Goal: Transaction & Acquisition: Purchase product/service

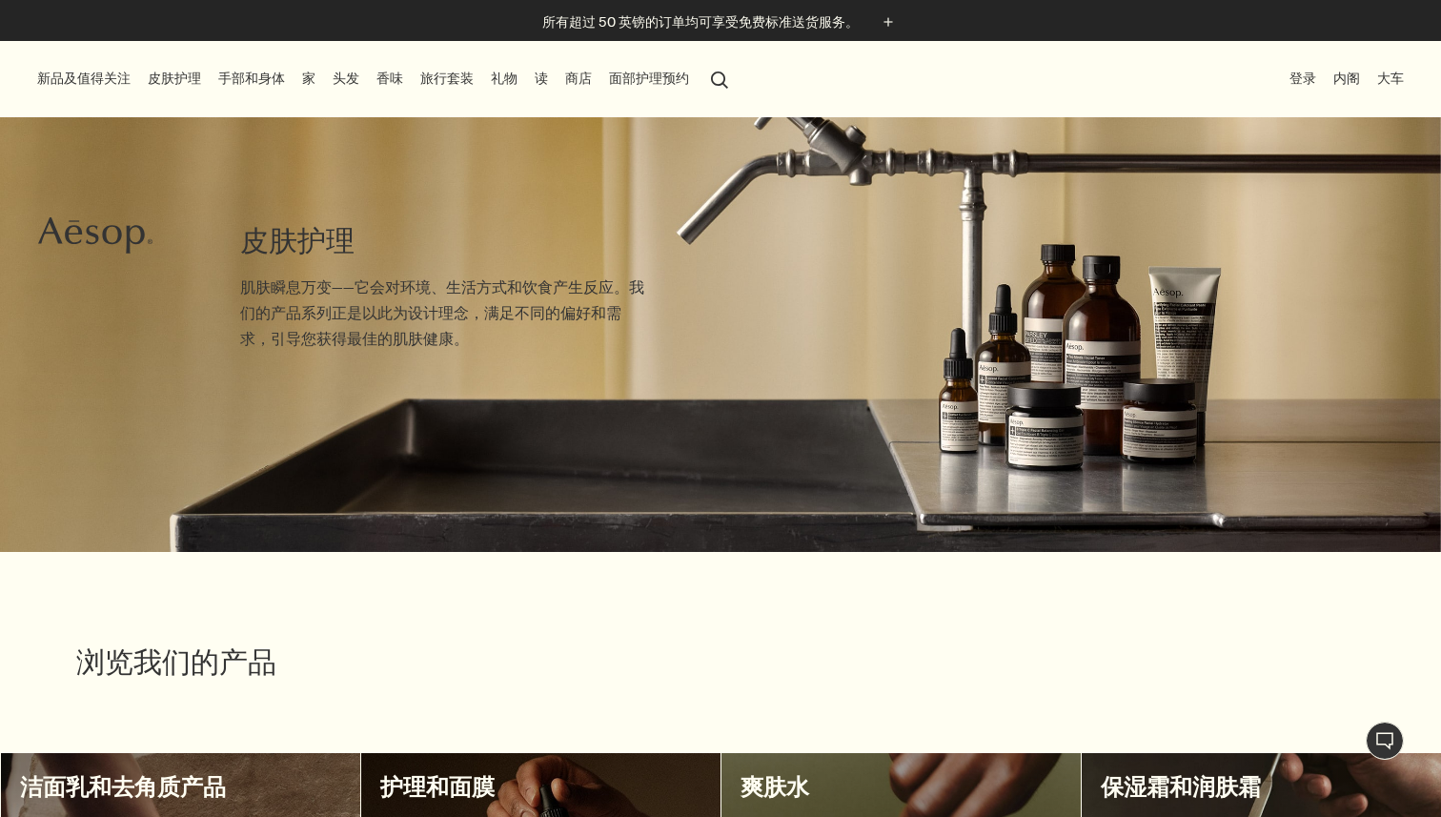
click at [313, 75] on font "家" at bounding box center [308, 78] width 13 height 17
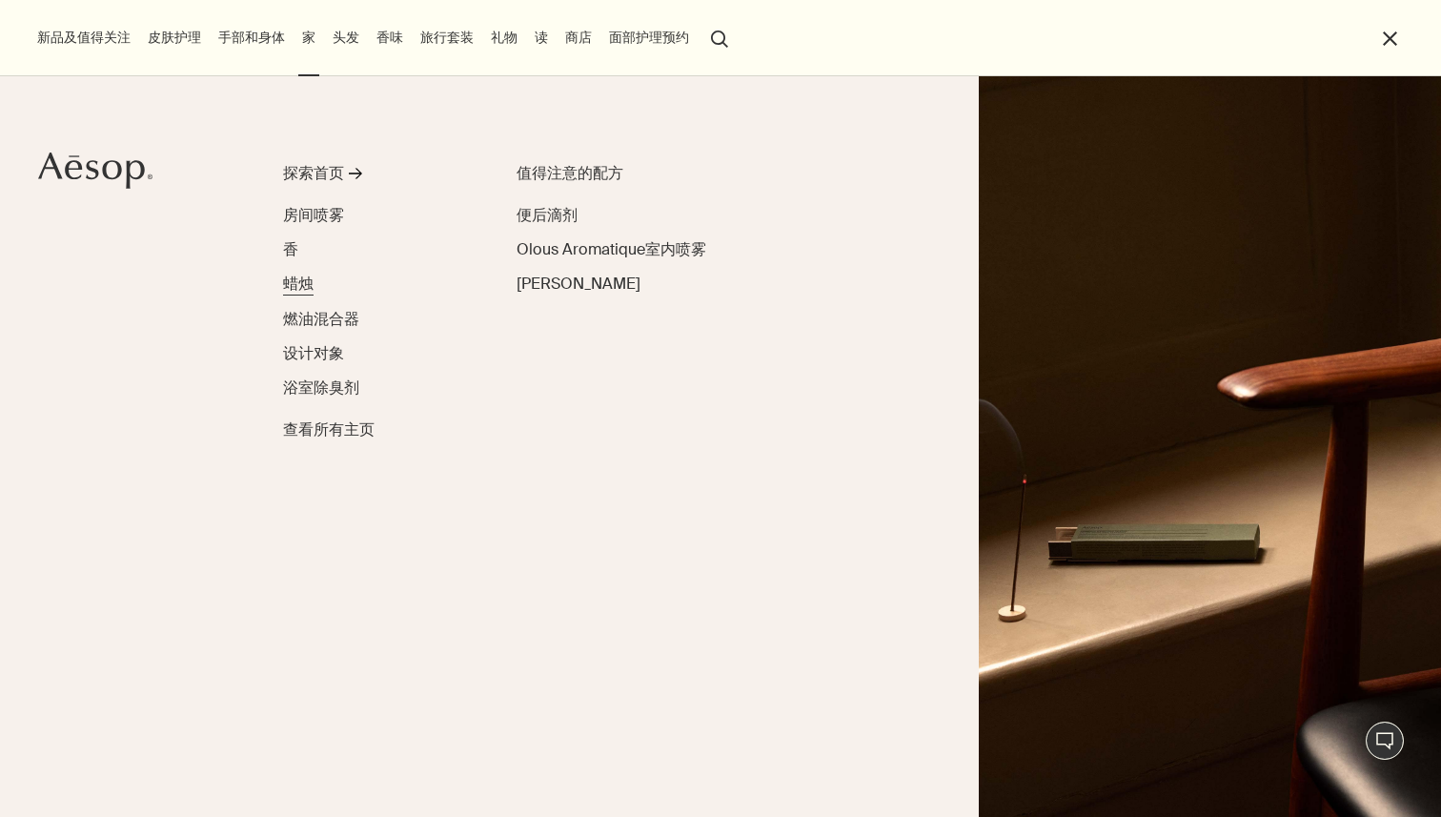
click at [304, 281] on font "蜡烛" at bounding box center [298, 283] width 30 height 20
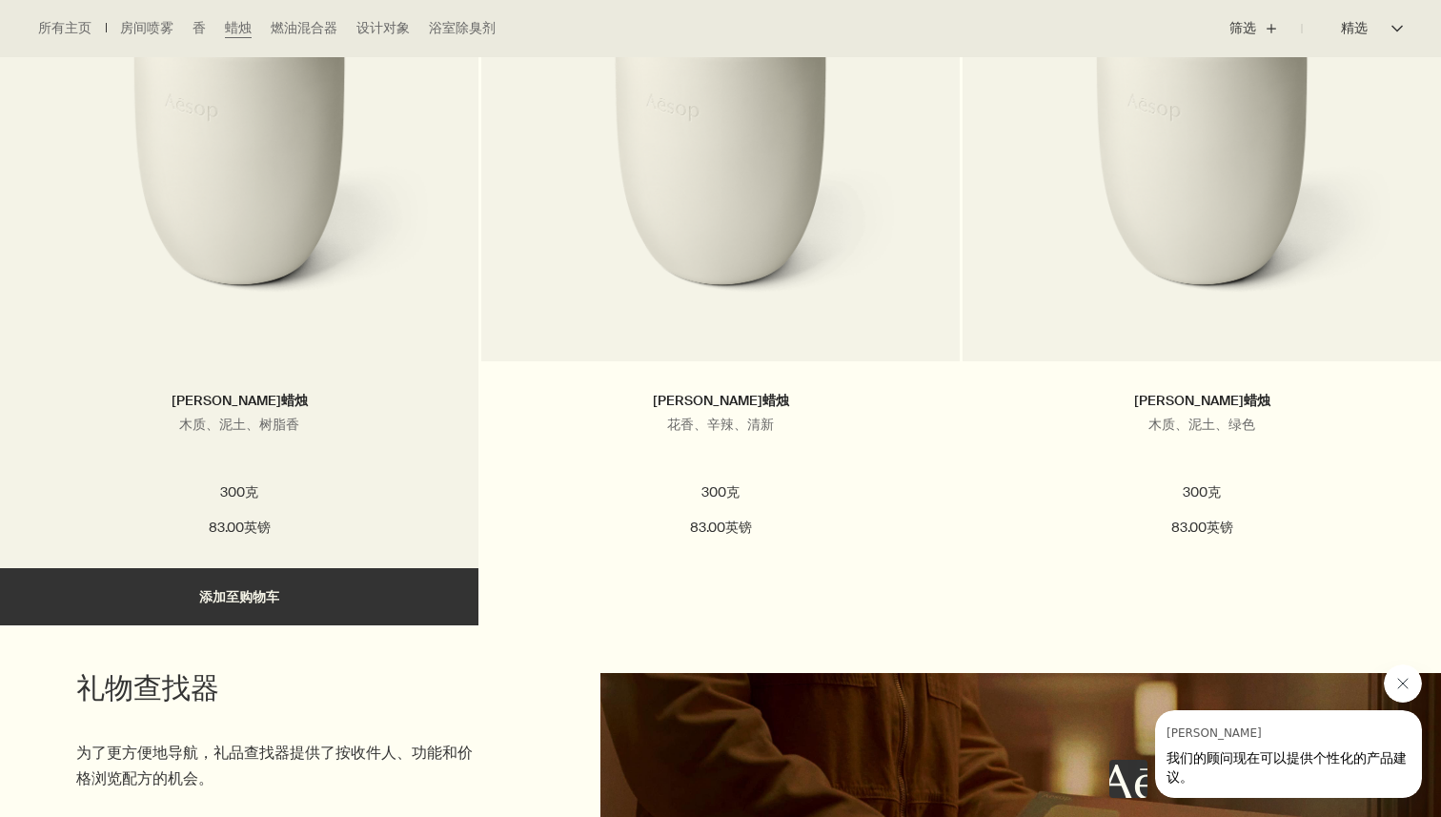
click at [431, 403] on h2 "[PERSON_NAME]蜡烛" at bounding box center [239, 401] width 421 height 23
click at [311, 337] on link at bounding box center [239, 170] width 478 height 381
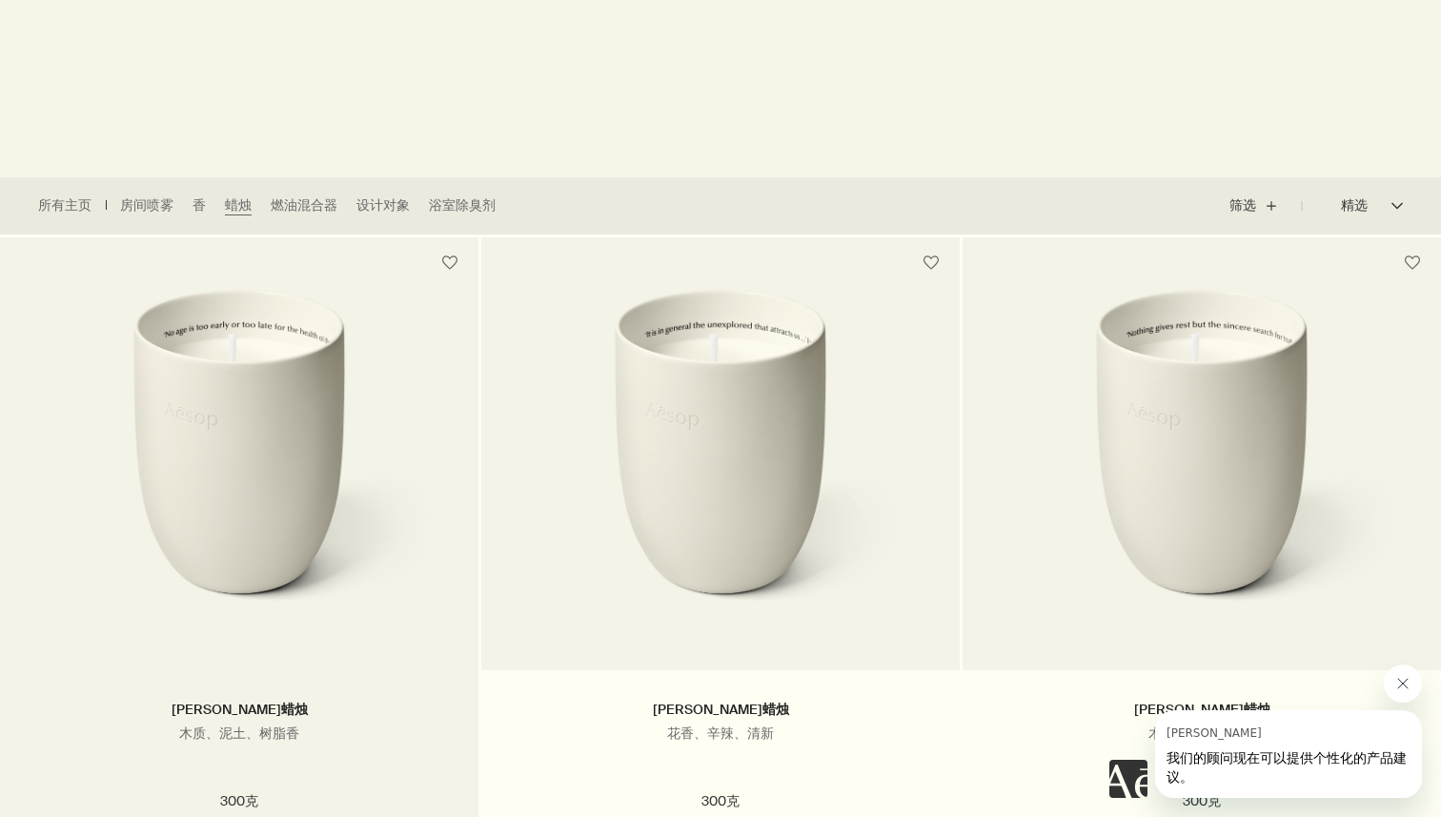
scroll to position [417, 0]
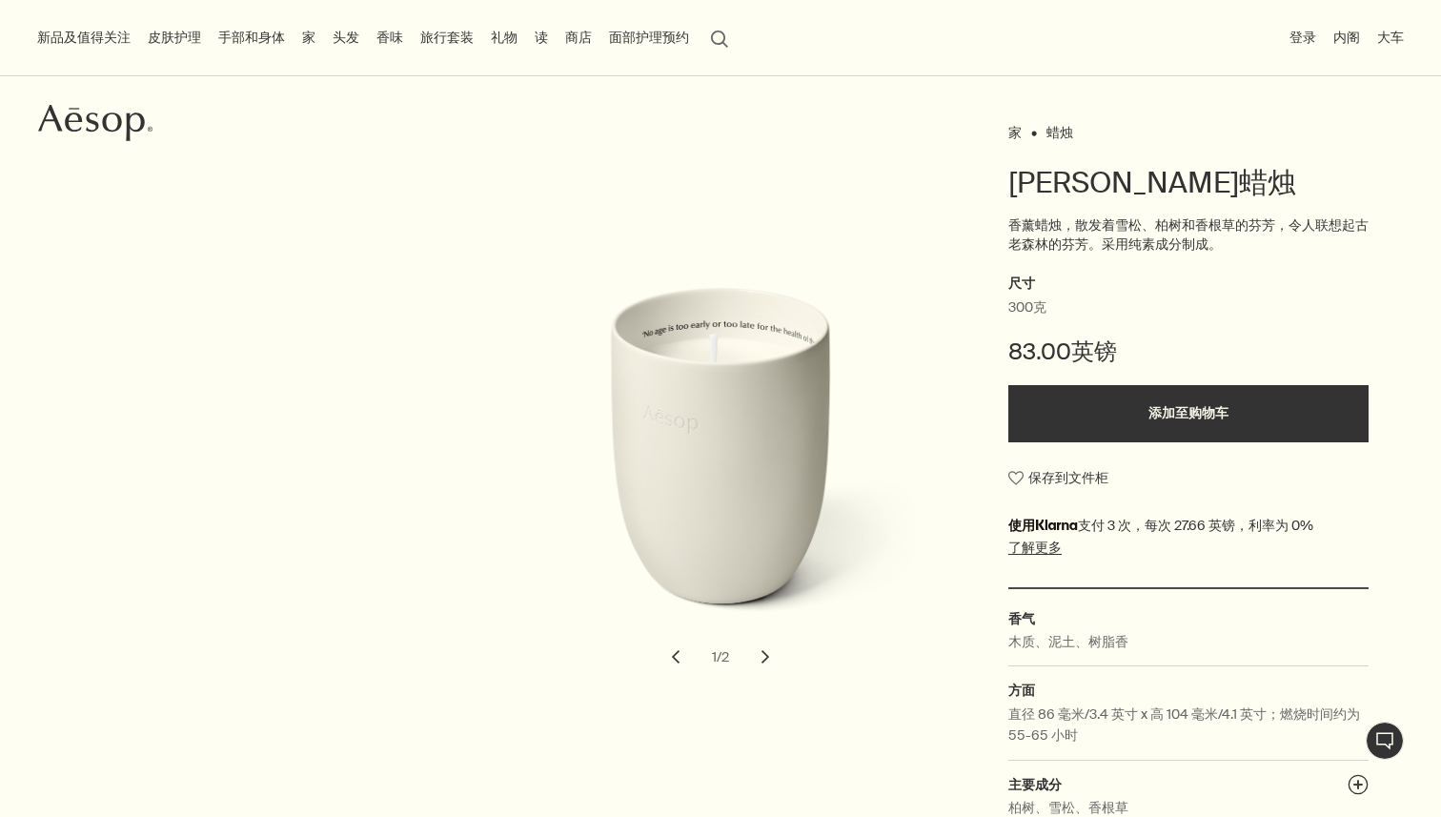
scroll to position [193, 0]
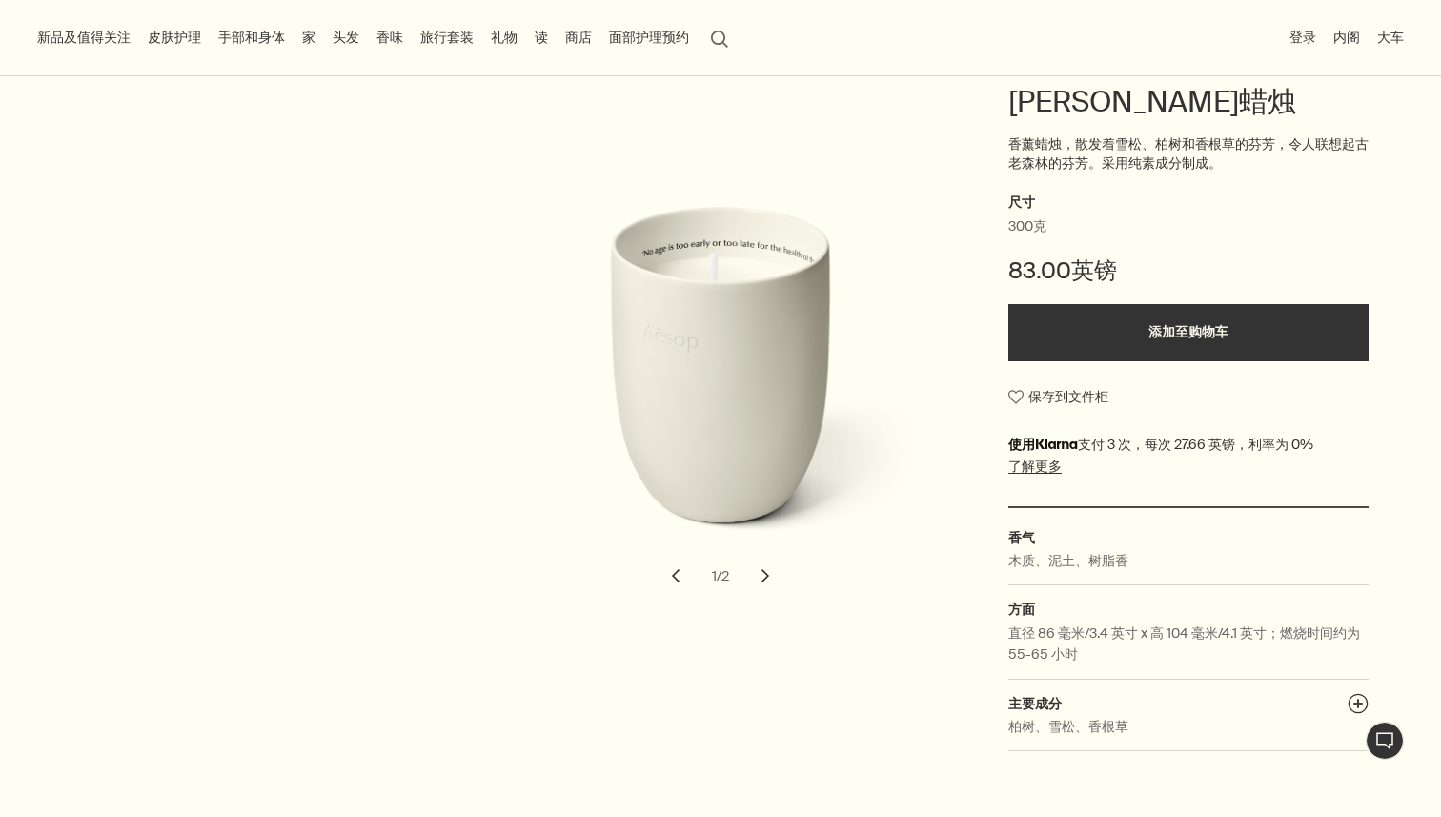
click at [1119, 342] on button "添加至购物车" at bounding box center [1188, 332] width 360 height 57
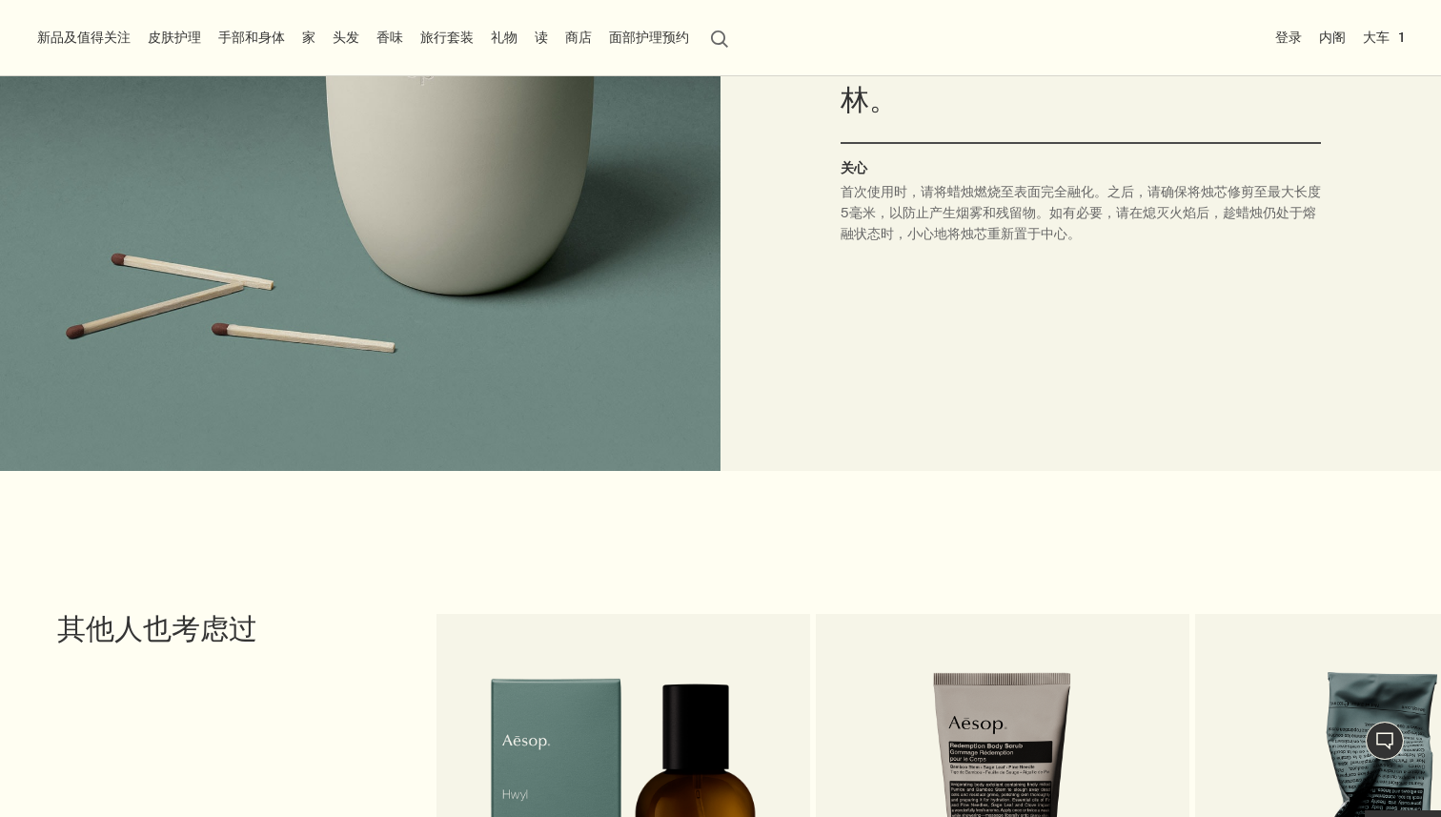
scroll to position [2073, 0]
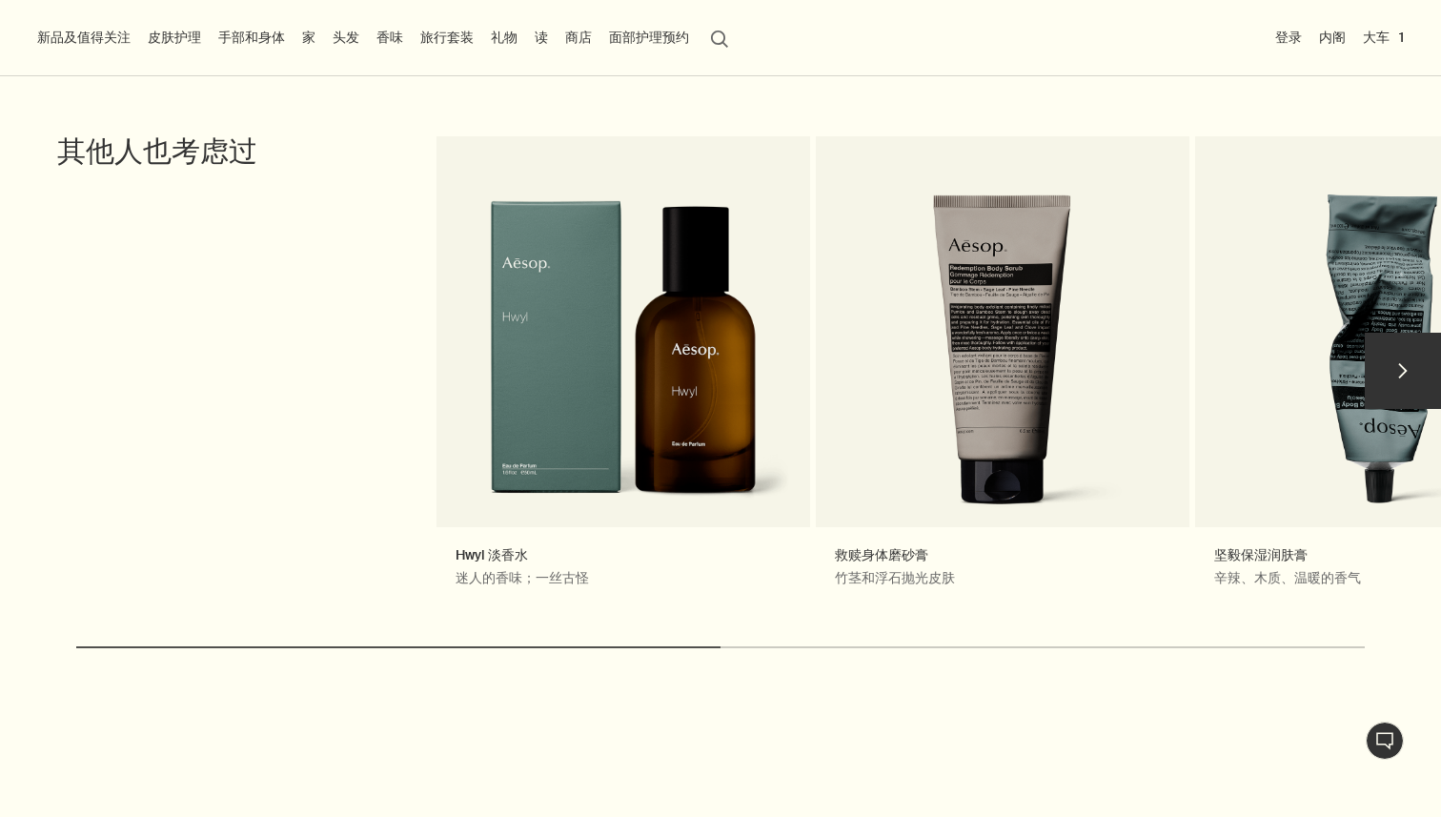
click at [1416, 376] on button "chevron" at bounding box center [1402, 371] width 76 height 76
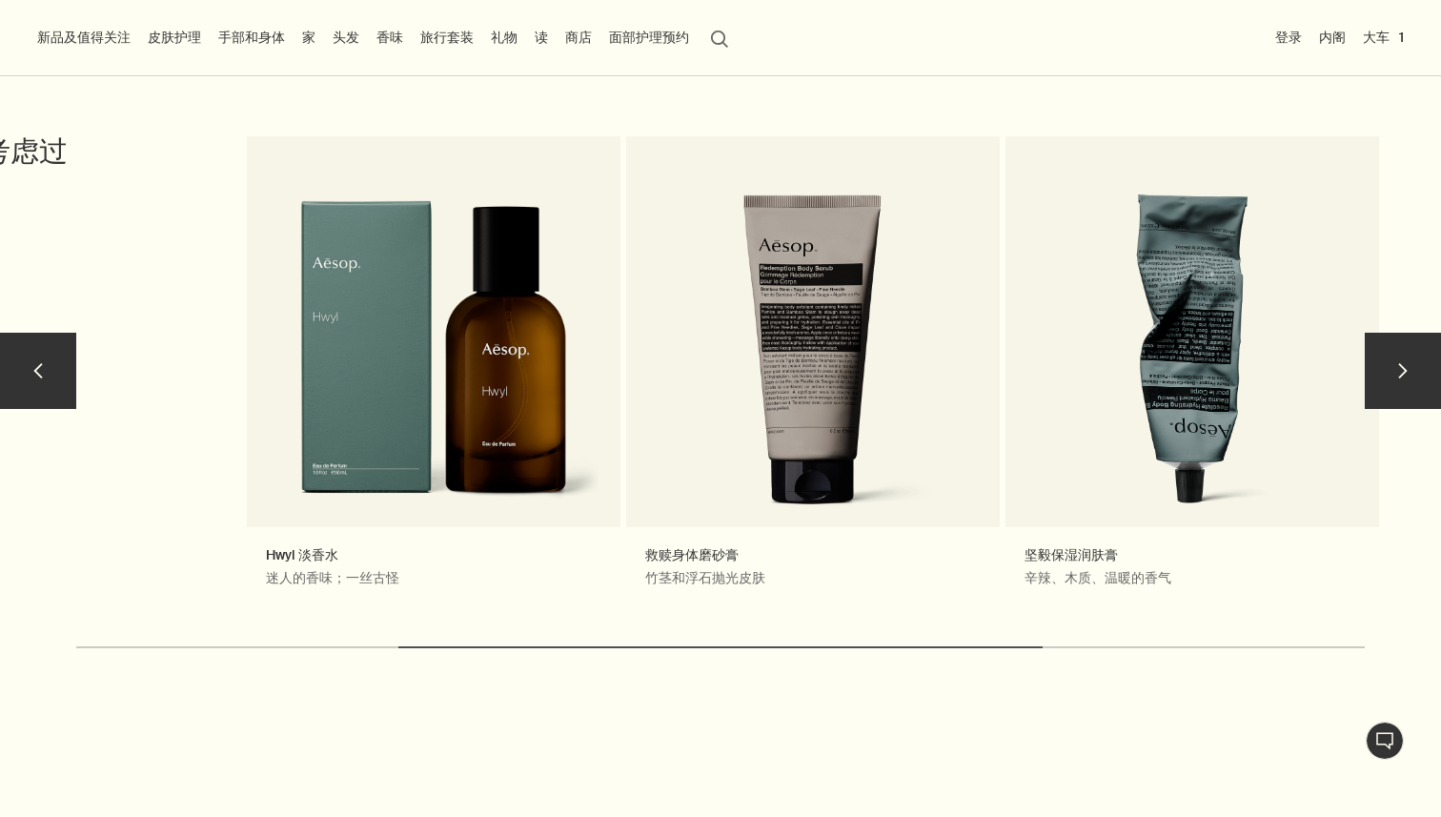
click at [1416, 377] on button "chevron" at bounding box center [1402, 371] width 76 height 76
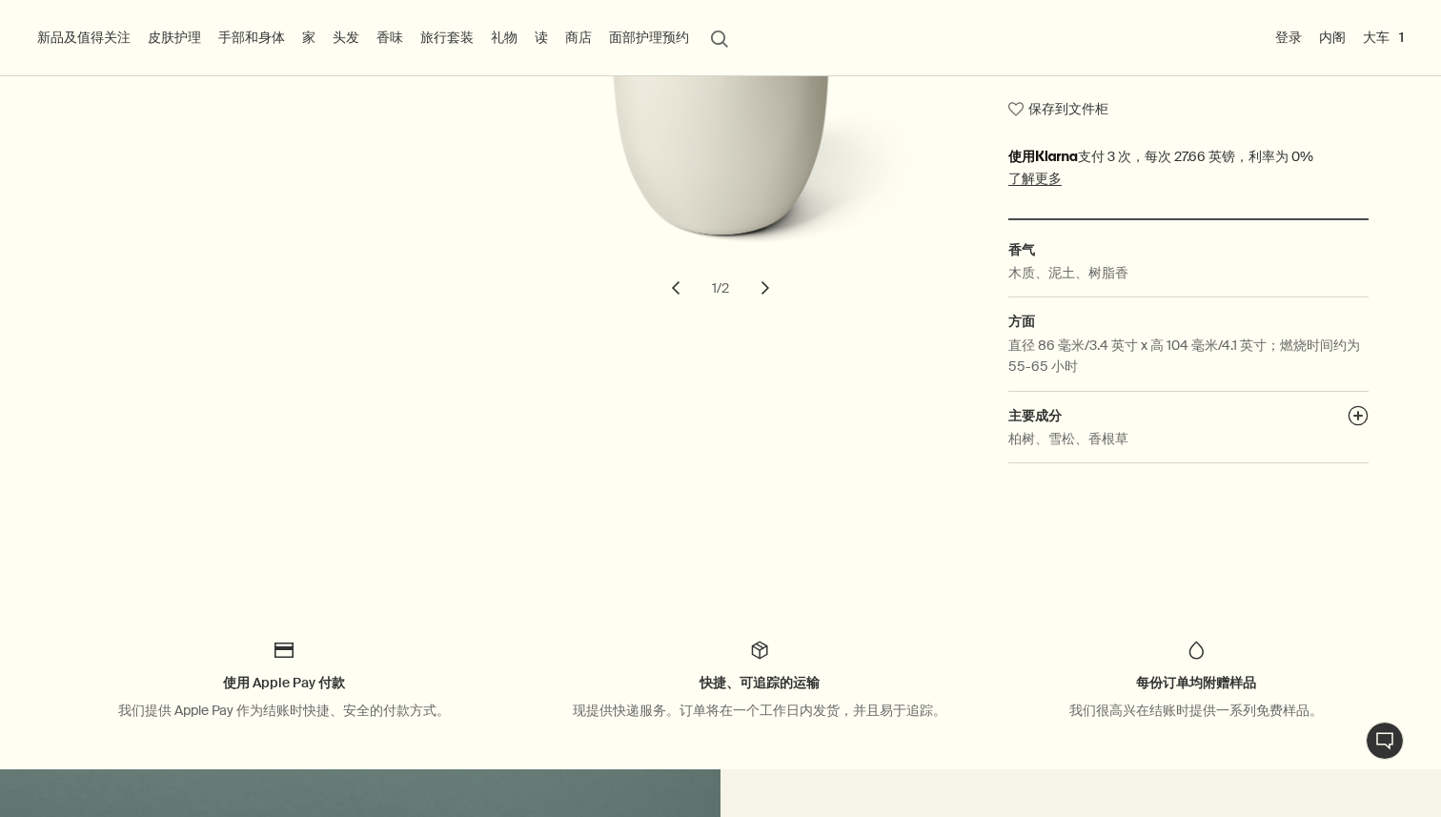
scroll to position [151, 0]
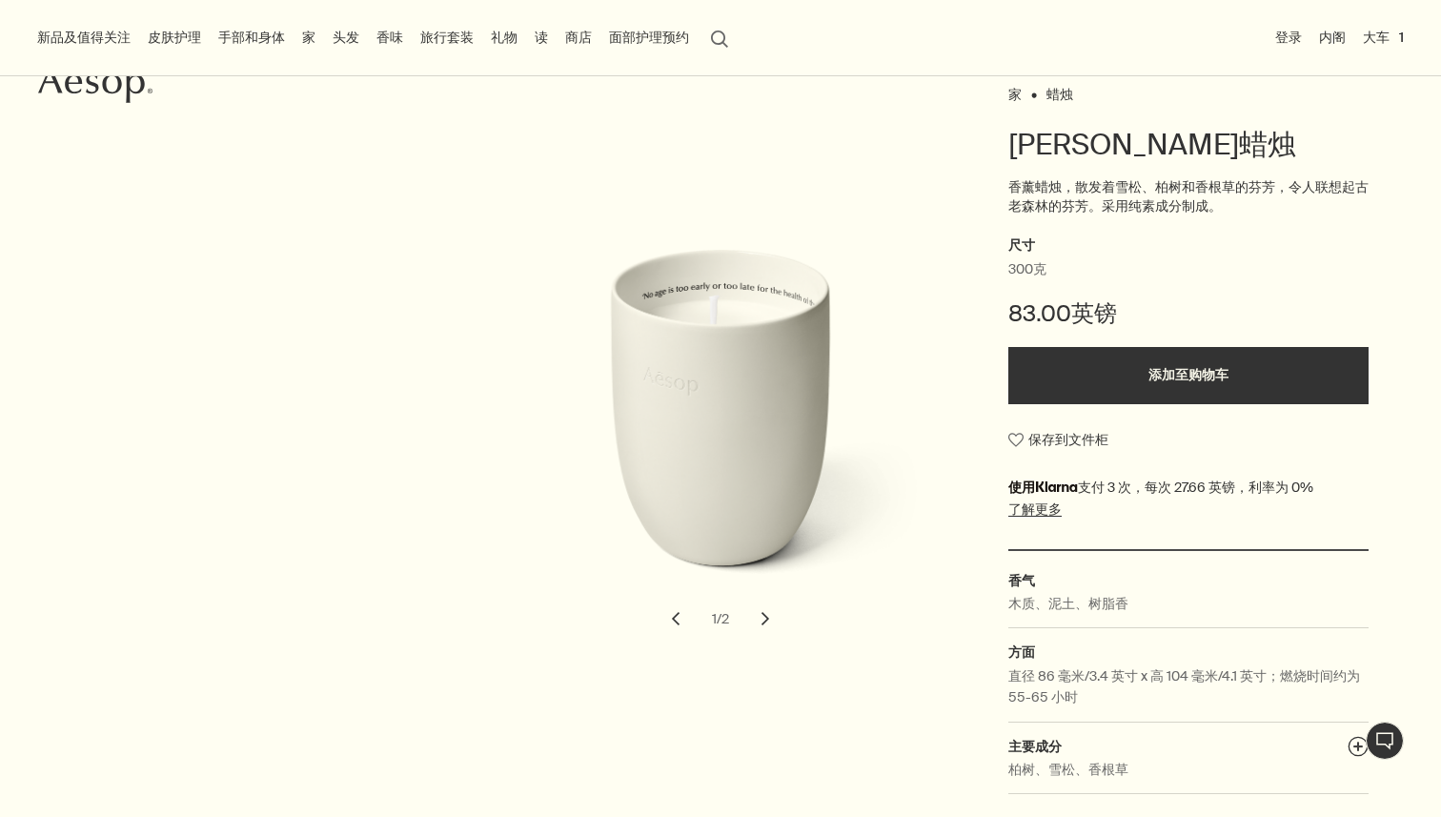
click at [312, 36] on font "家" at bounding box center [308, 37] width 13 height 17
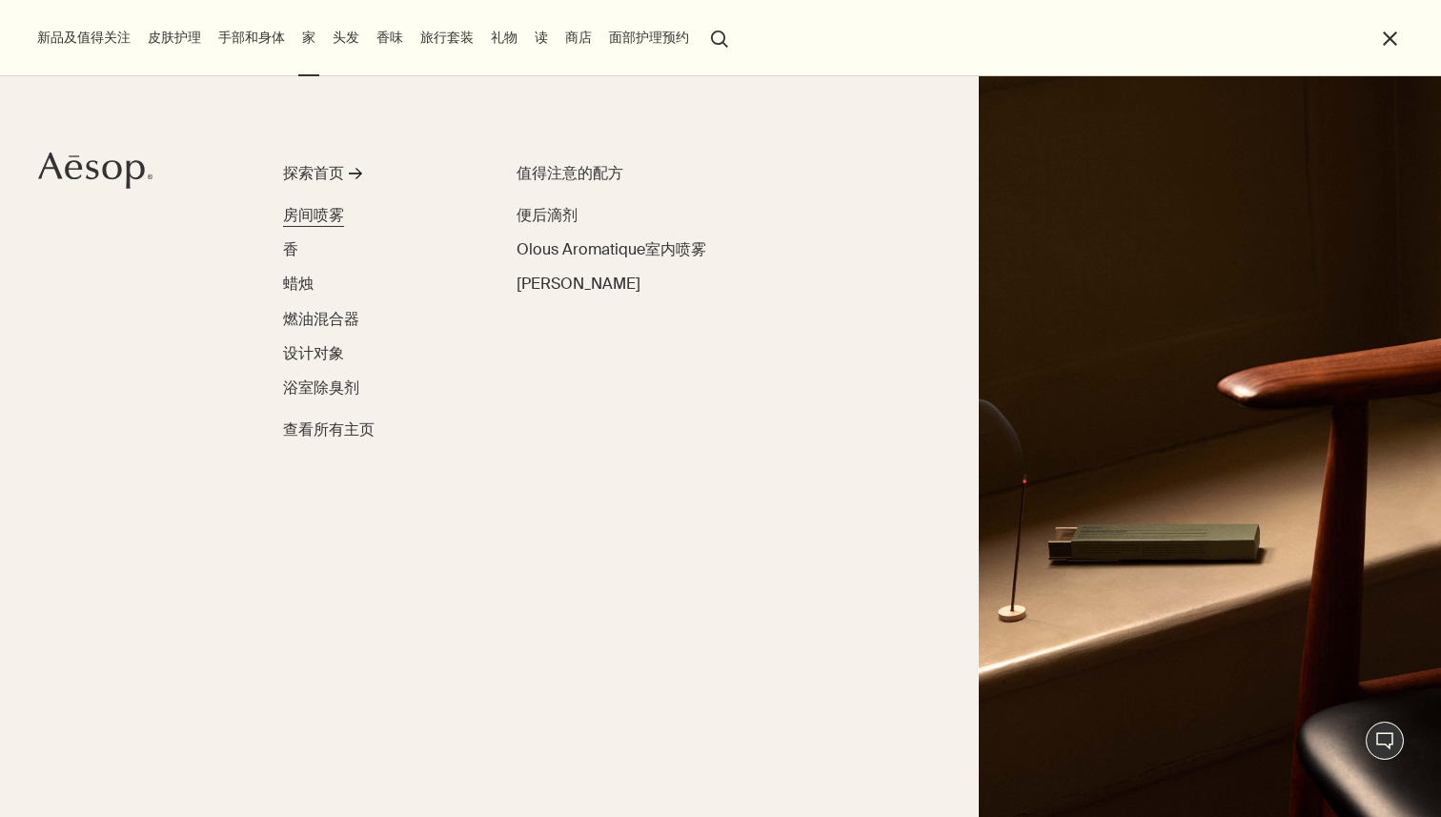
scroll to position [0, 0]
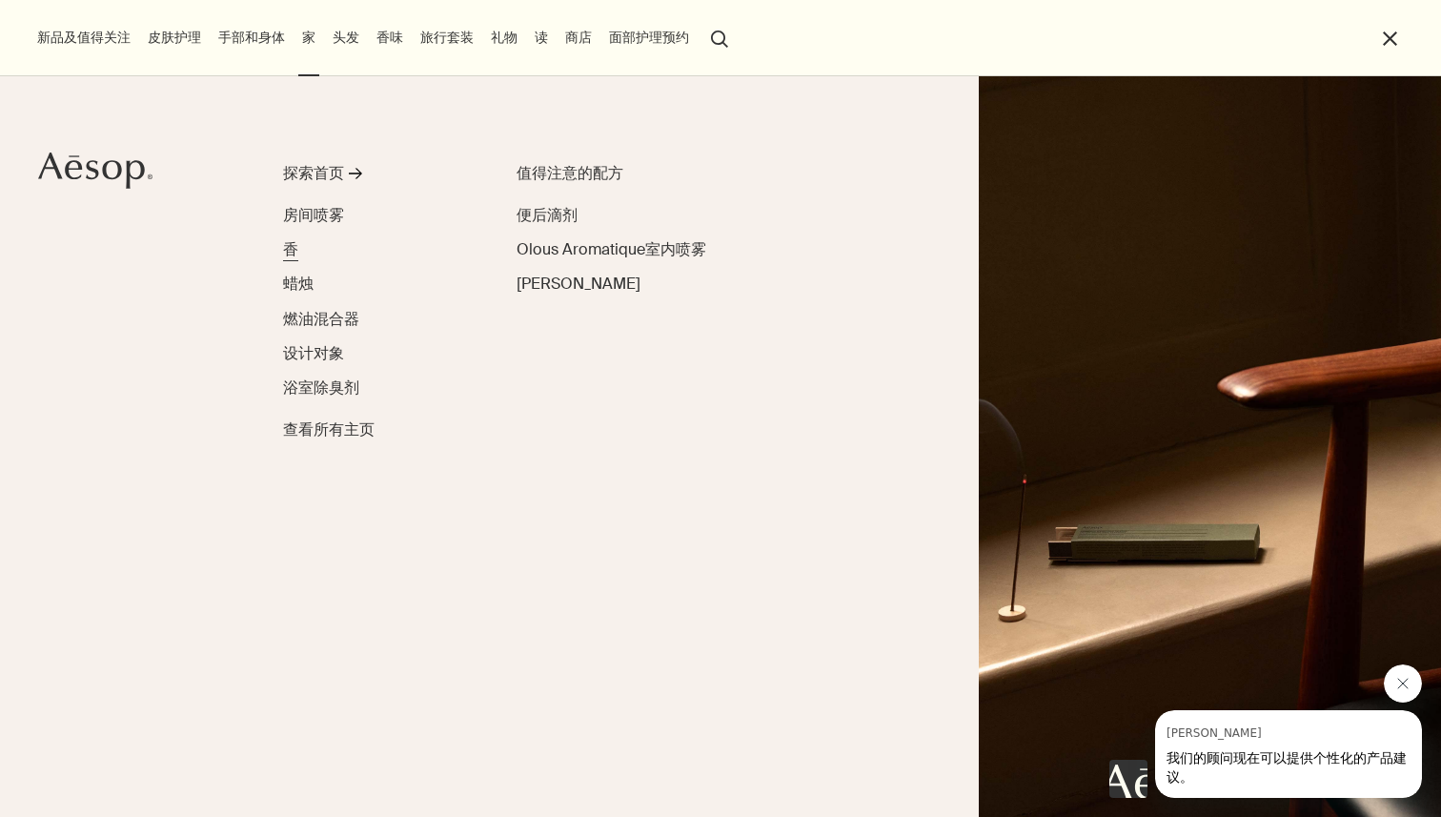
click at [293, 247] on font "香" at bounding box center [290, 249] width 15 height 20
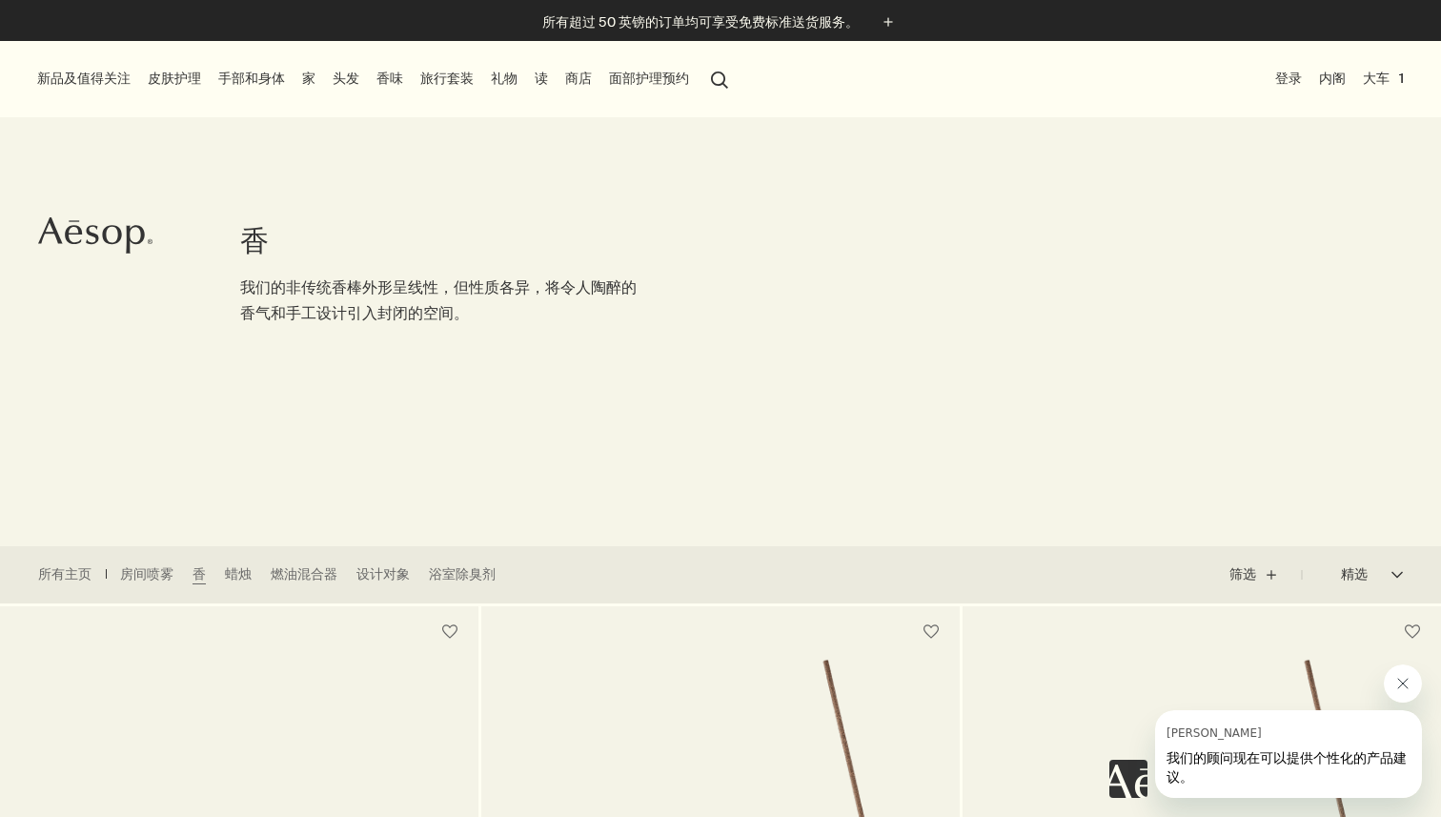
click at [1386, 77] on button "大车 1" at bounding box center [1383, 79] width 49 height 26
